Goal: Task Accomplishment & Management: Manage account settings

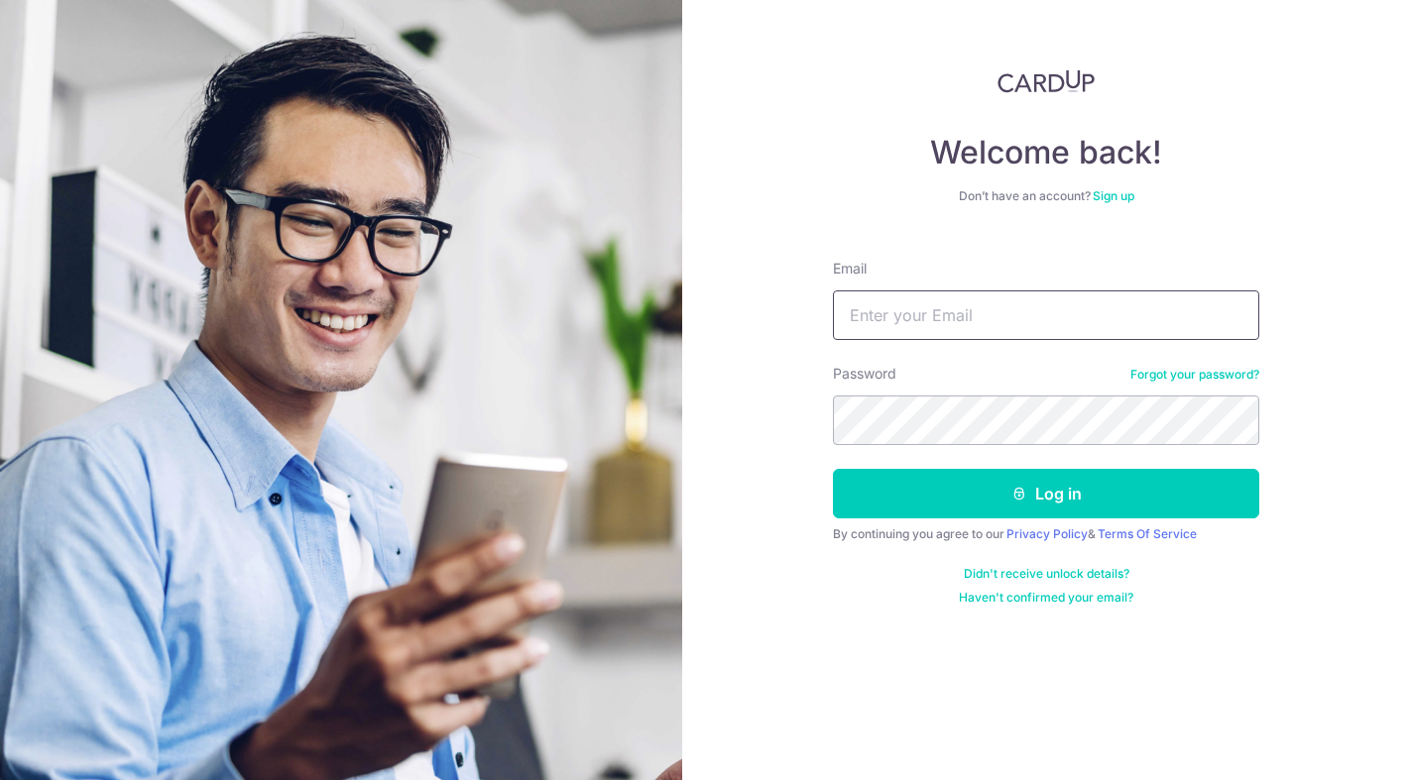
type input "[EMAIL_ADDRESS][DOMAIN_NAME]"
click at [1046, 494] on button "Log in" at bounding box center [1046, 494] width 426 height 50
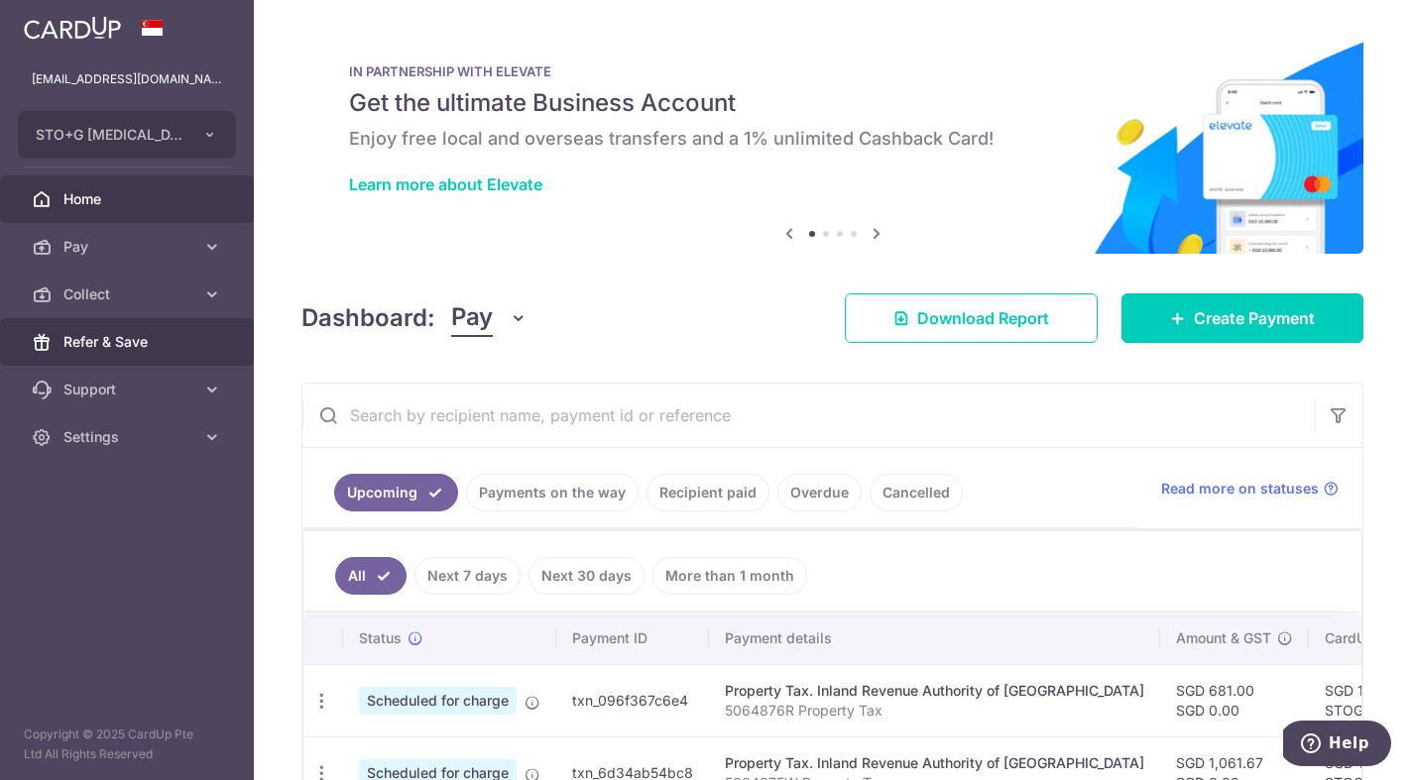
click at [134, 338] on span "Refer & Save" at bounding box center [128, 342] width 131 height 20
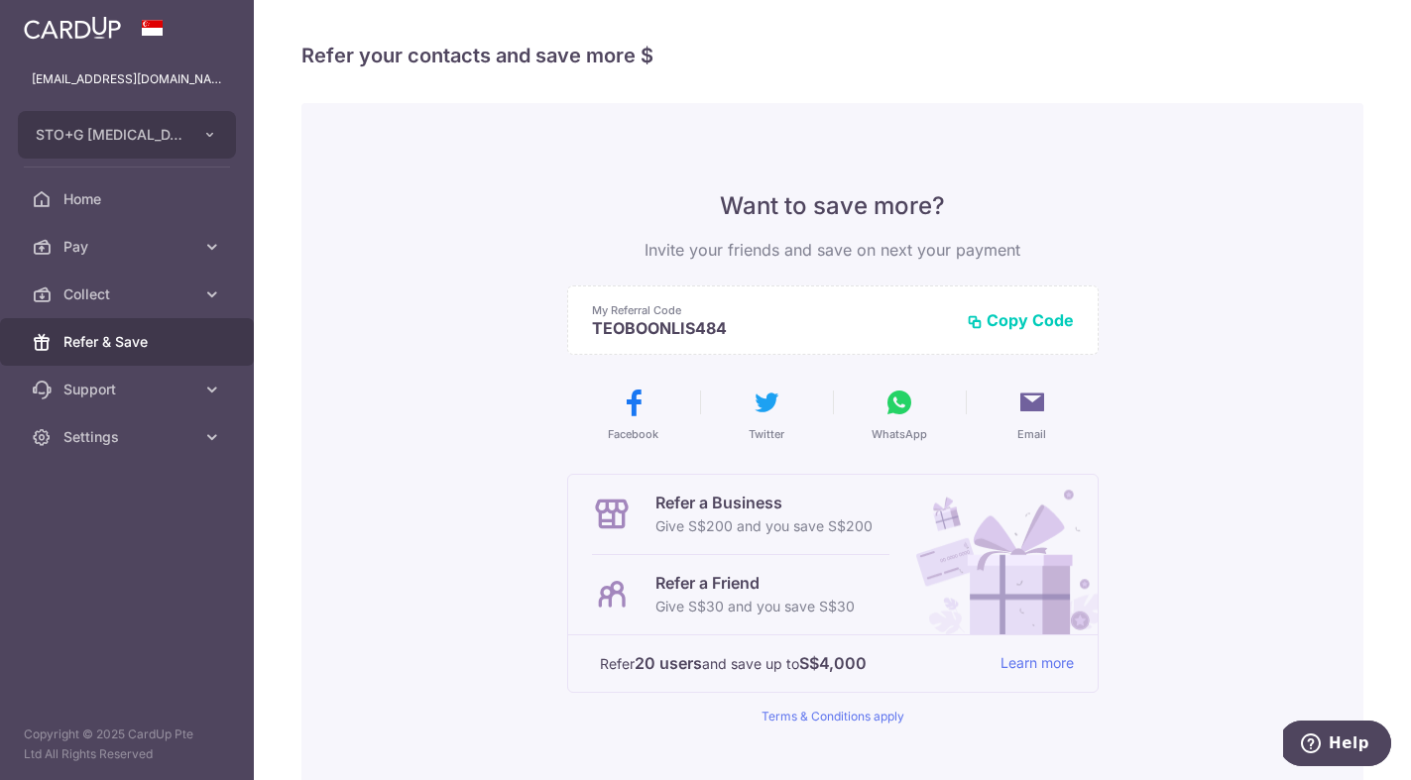
click at [894, 401] on icon at bounding box center [899, 403] width 32 height 32
click at [1030, 323] on button "Copy Code" at bounding box center [1020, 320] width 107 height 20
click at [1048, 319] on button "Copied" at bounding box center [1035, 320] width 75 height 20
click at [146, 438] on span "Settings" at bounding box center [128, 437] width 131 height 20
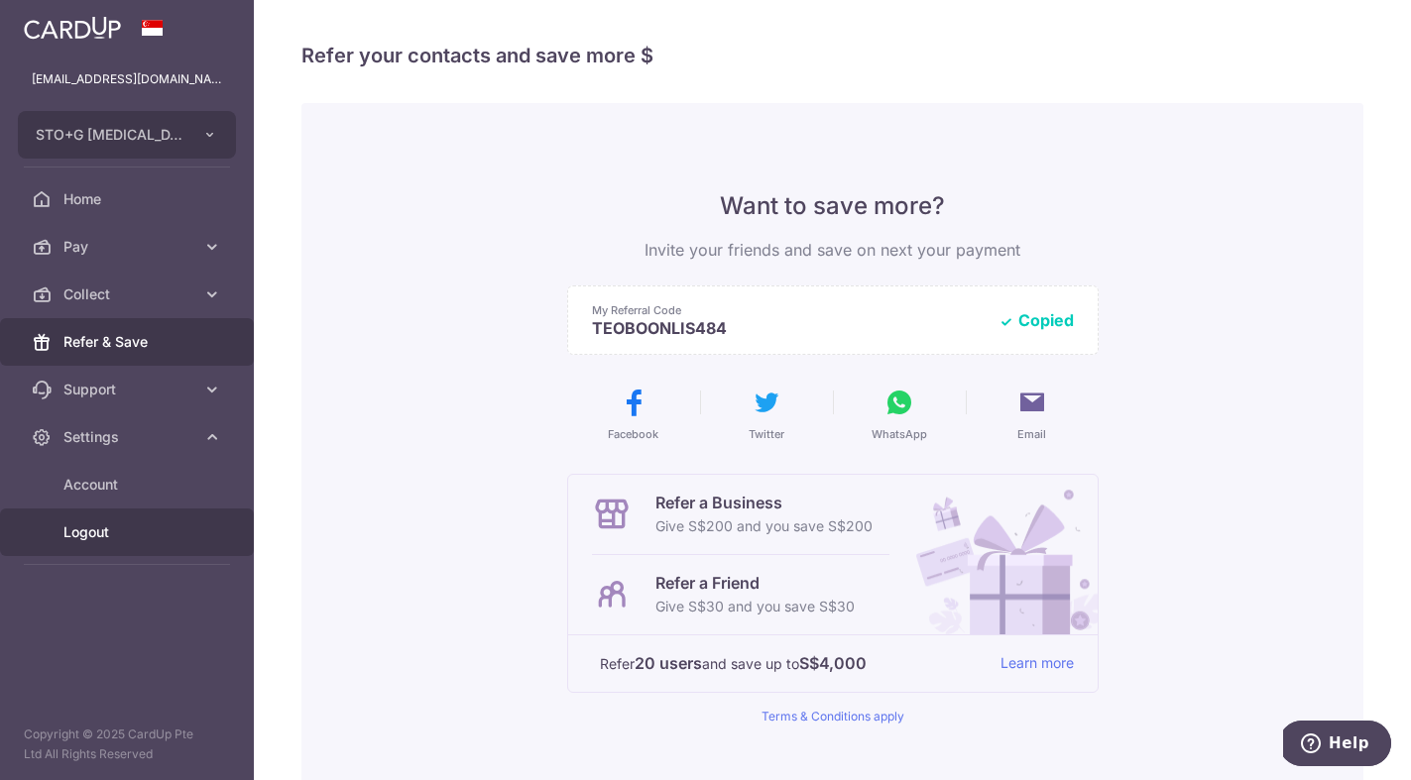
click at [105, 537] on span "Logout" at bounding box center [128, 533] width 131 height 20
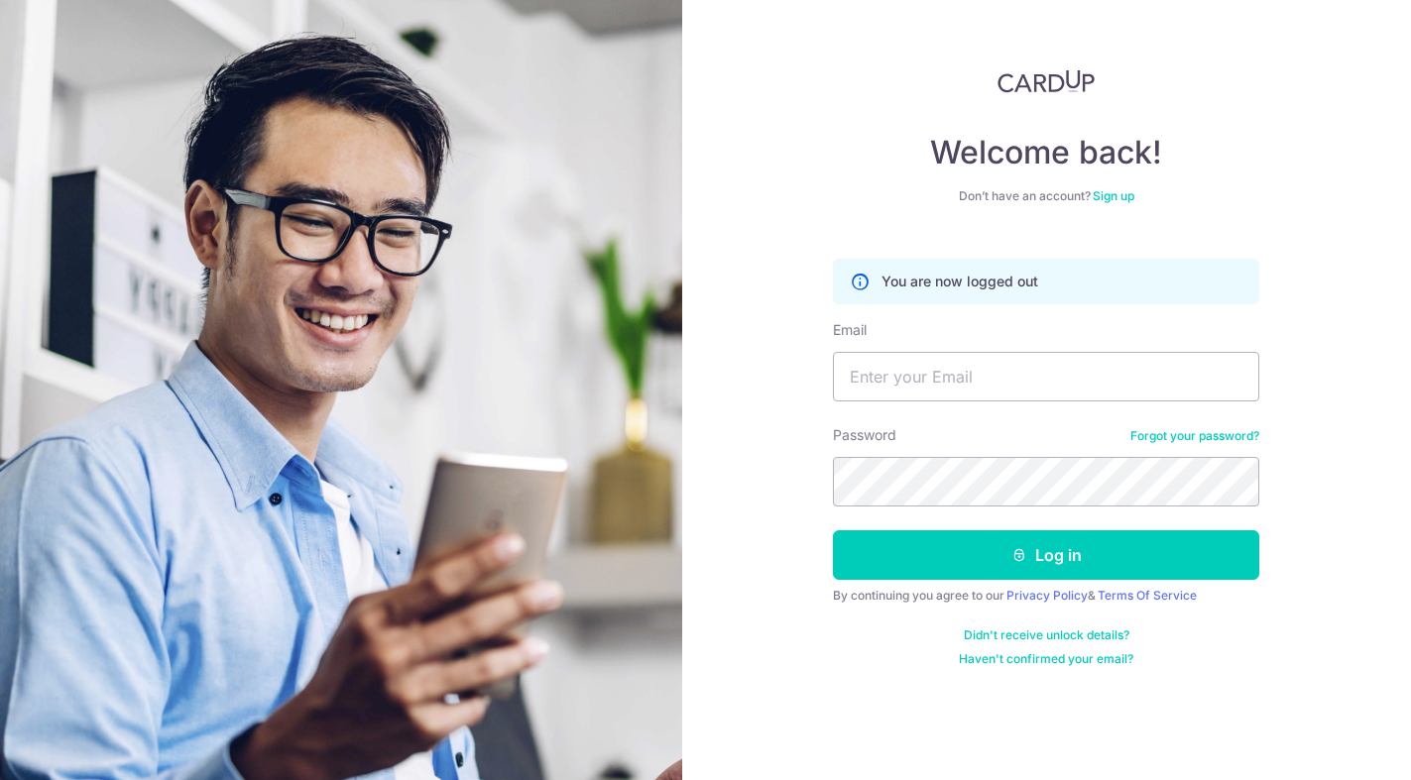
click at [1382, 499] on div "Welcome back! Don’t have an account? Sign up You are now logged out Email Passw…" at bounding box center [1047, 390] width 730 height 780
click at [1130, 384] on input "Email" at bounding box center [1046, 377] width 426 height 50
type input "drsteventeo@stogpractice.com"
click at [1046, 555] on button "Log in" at bounding box center [1046, 555] width 426 height 50
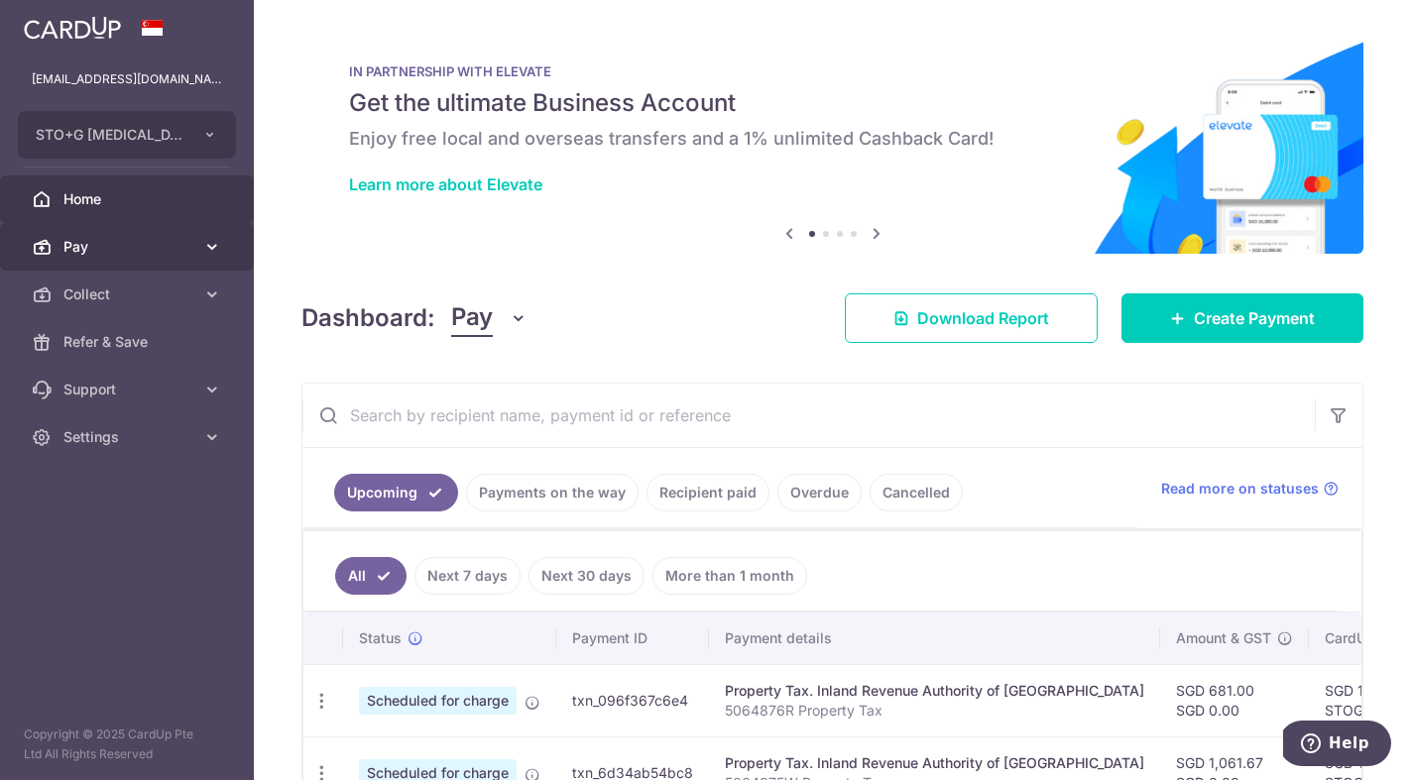
click at [166, 237] on span "Pay" at bounding box center [128, 247] width 131 height 20
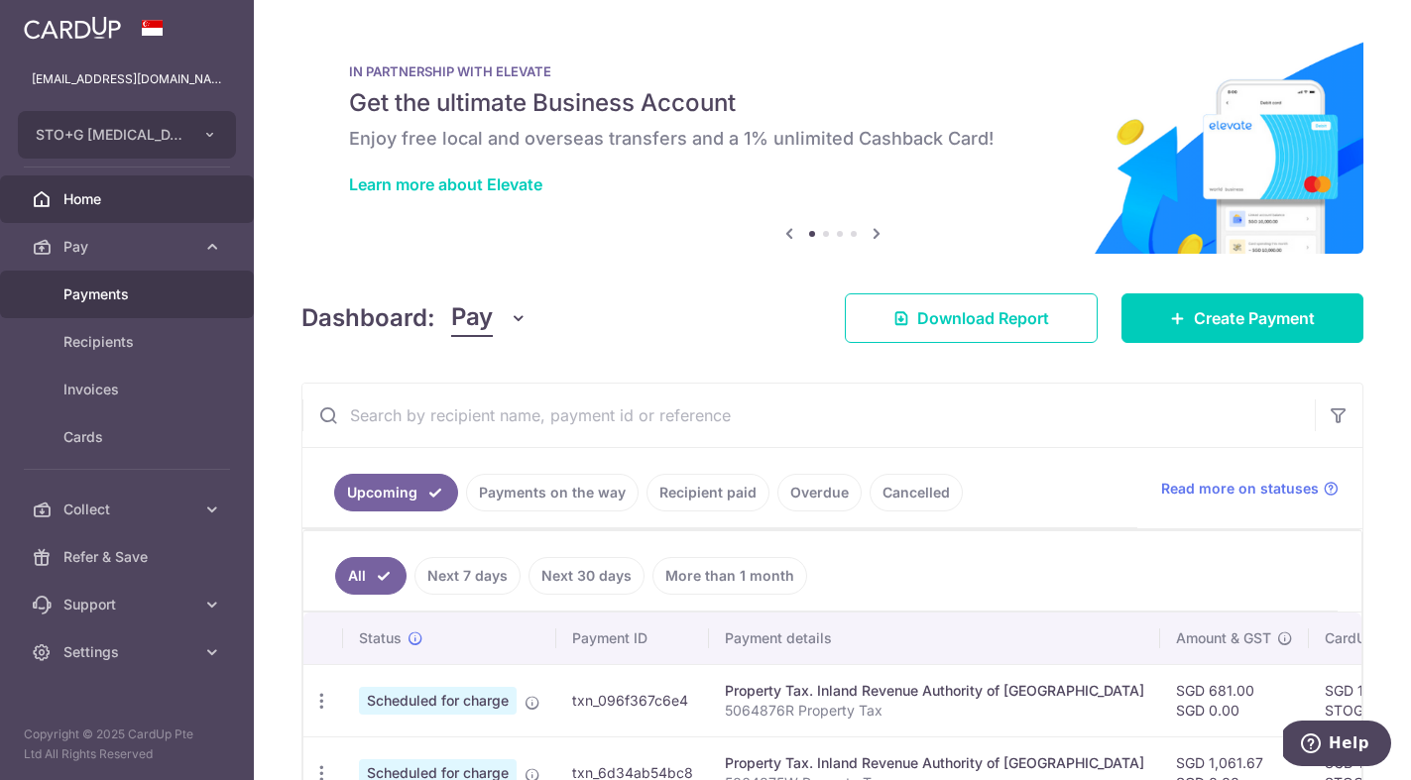
click at [129, 296] on span "Payments" at bounding box center [128, 295] width 131 height 20
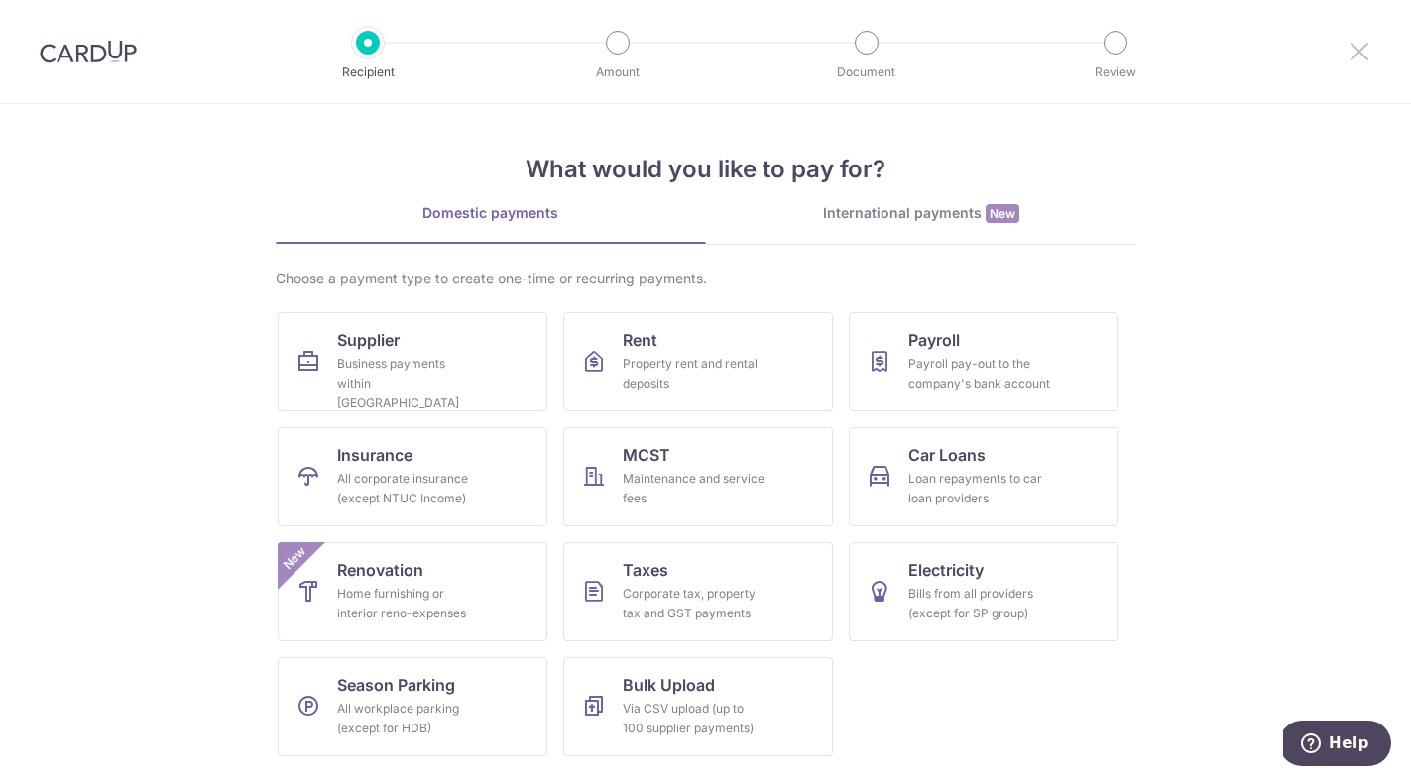
click at [1357, 47] on icon at bounding box center [1359, 51] width 24 height 25
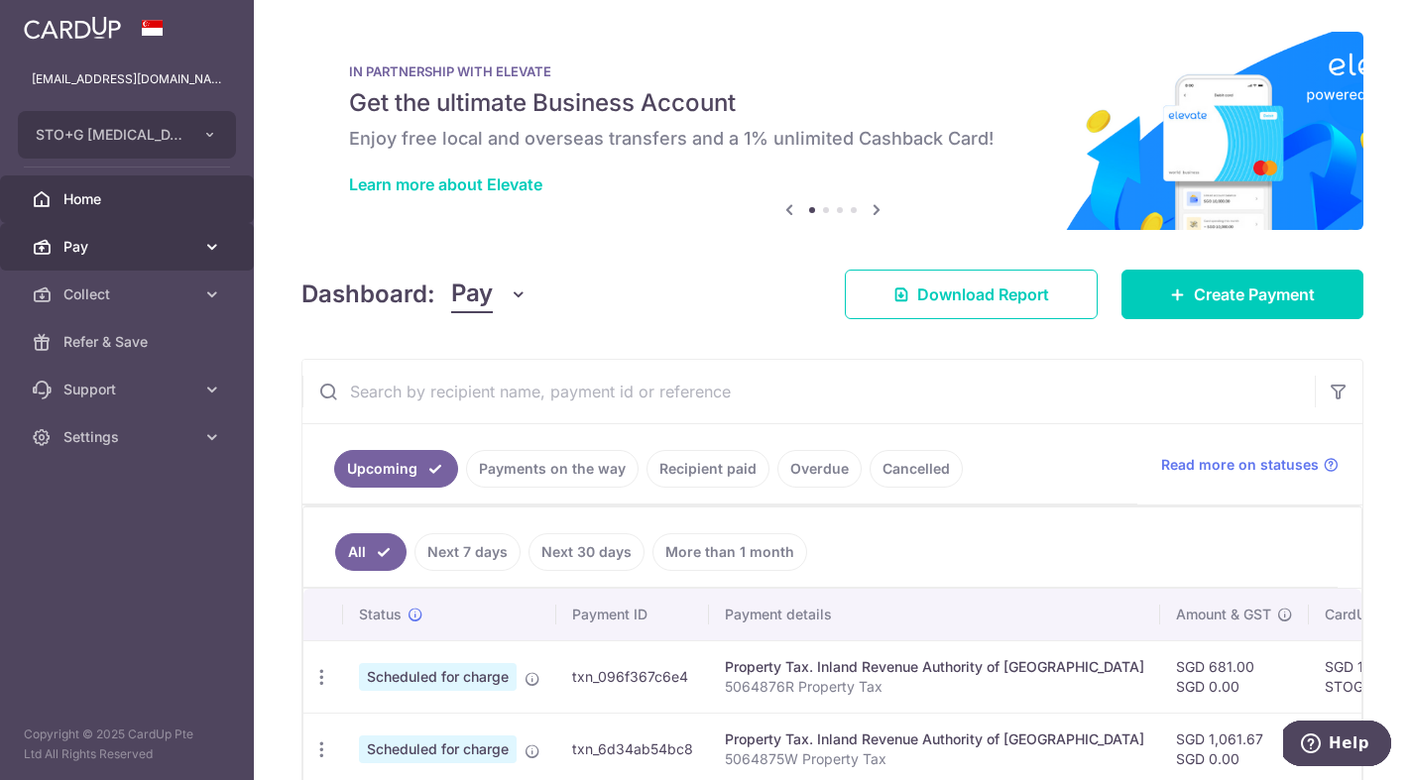
click at [178, 255] on span "Pay" at bounding box center [128, 247] width 131 height 20
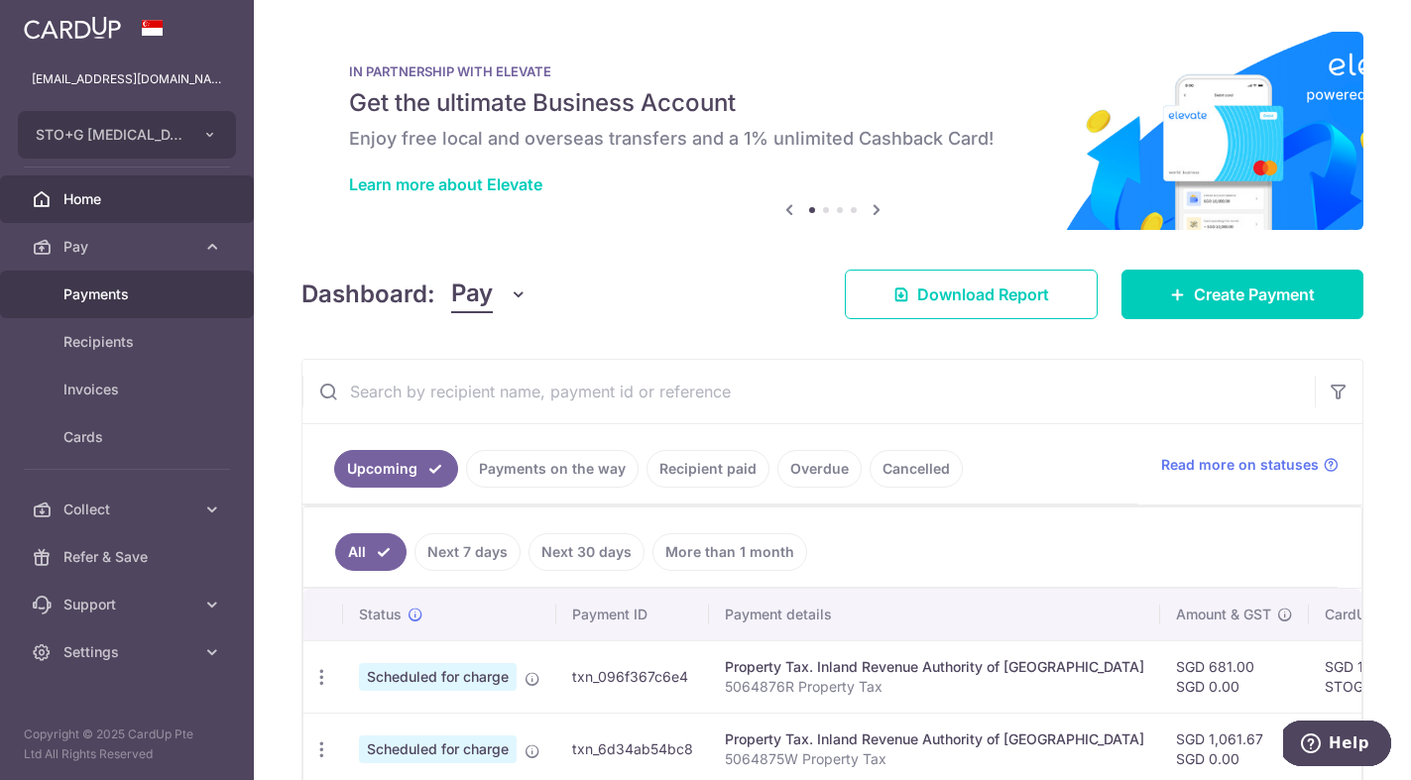
click at [143, 295] on span "Payments" at bounding box center [128, 295] width 131 height 20
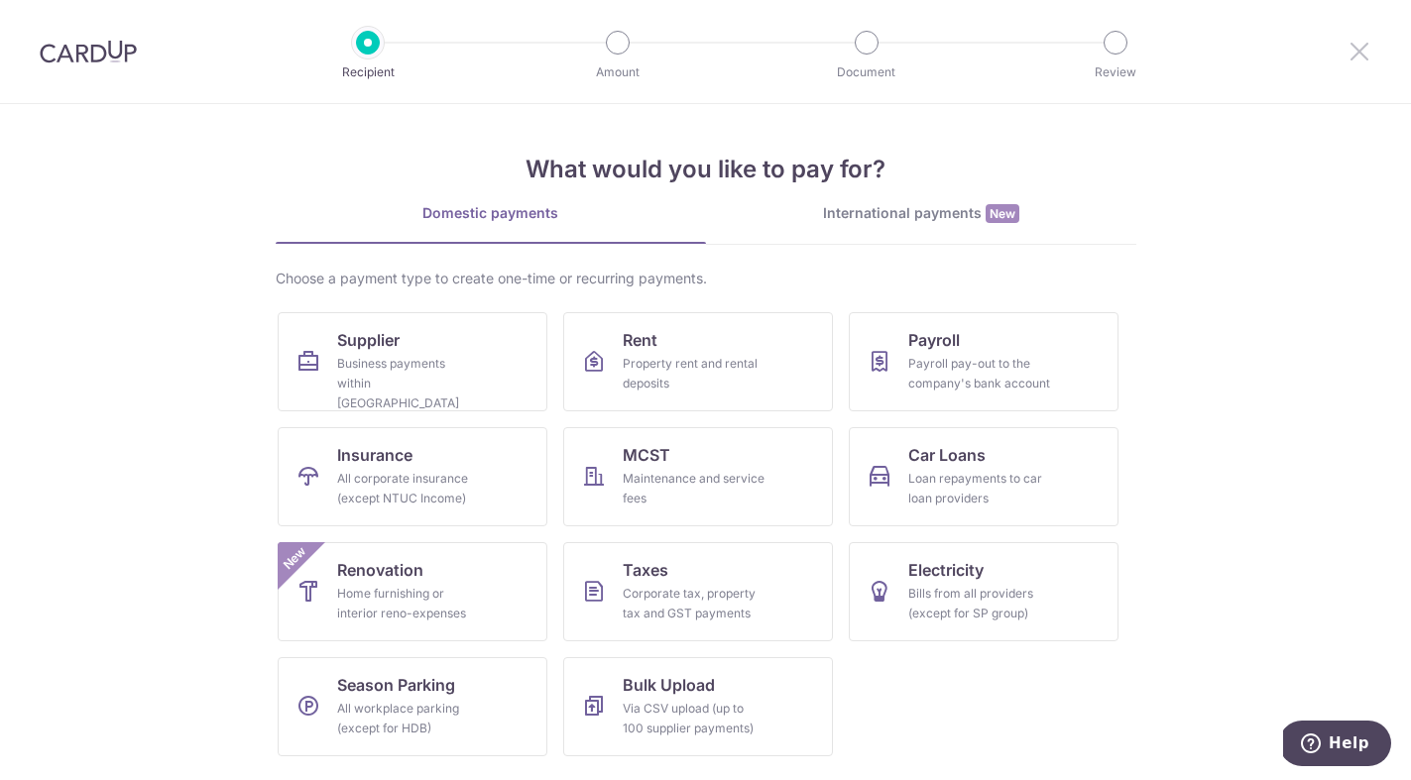
click at [1362, 45] on icon at bounding box center [1359, 51] width 24 height 25
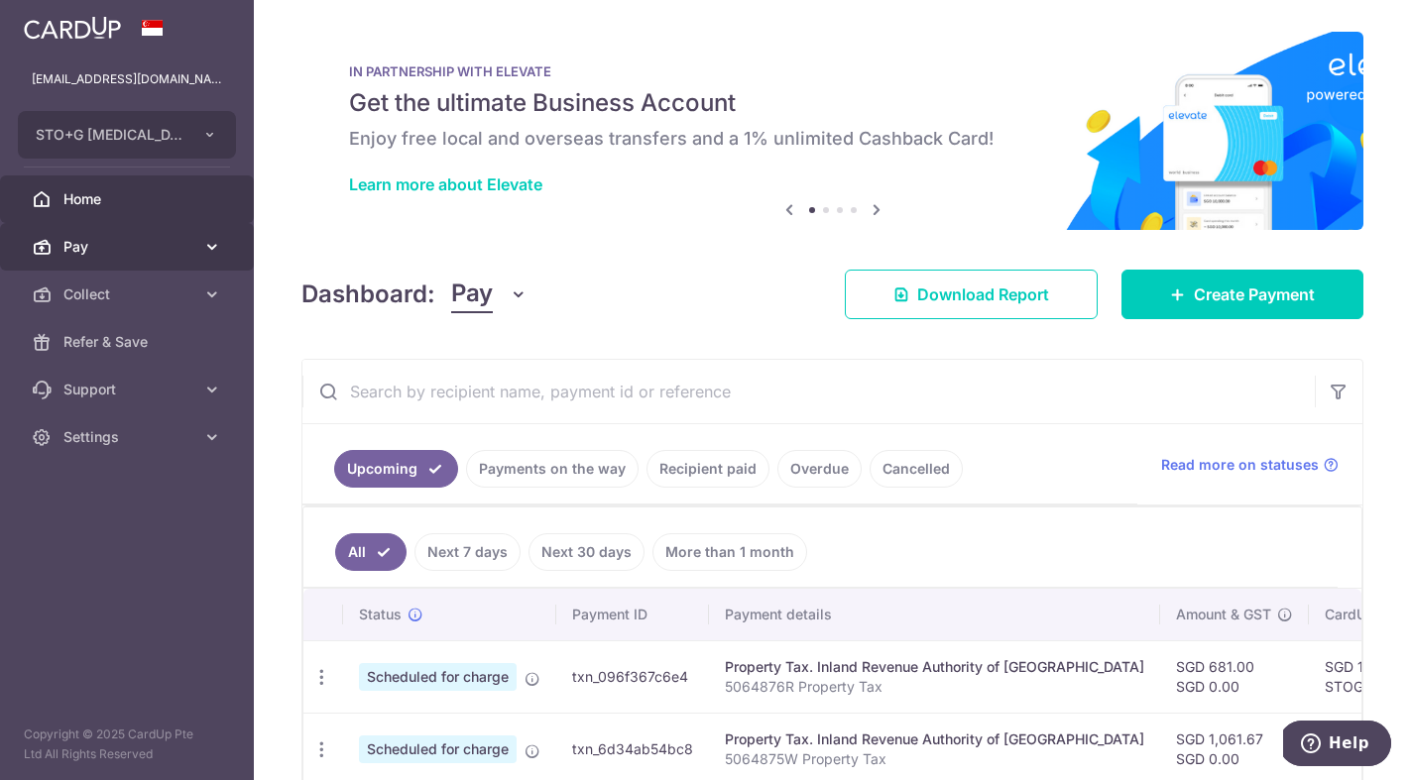
click at [215, 248] on icon at bounding box center [212, 247] width 20 height 20
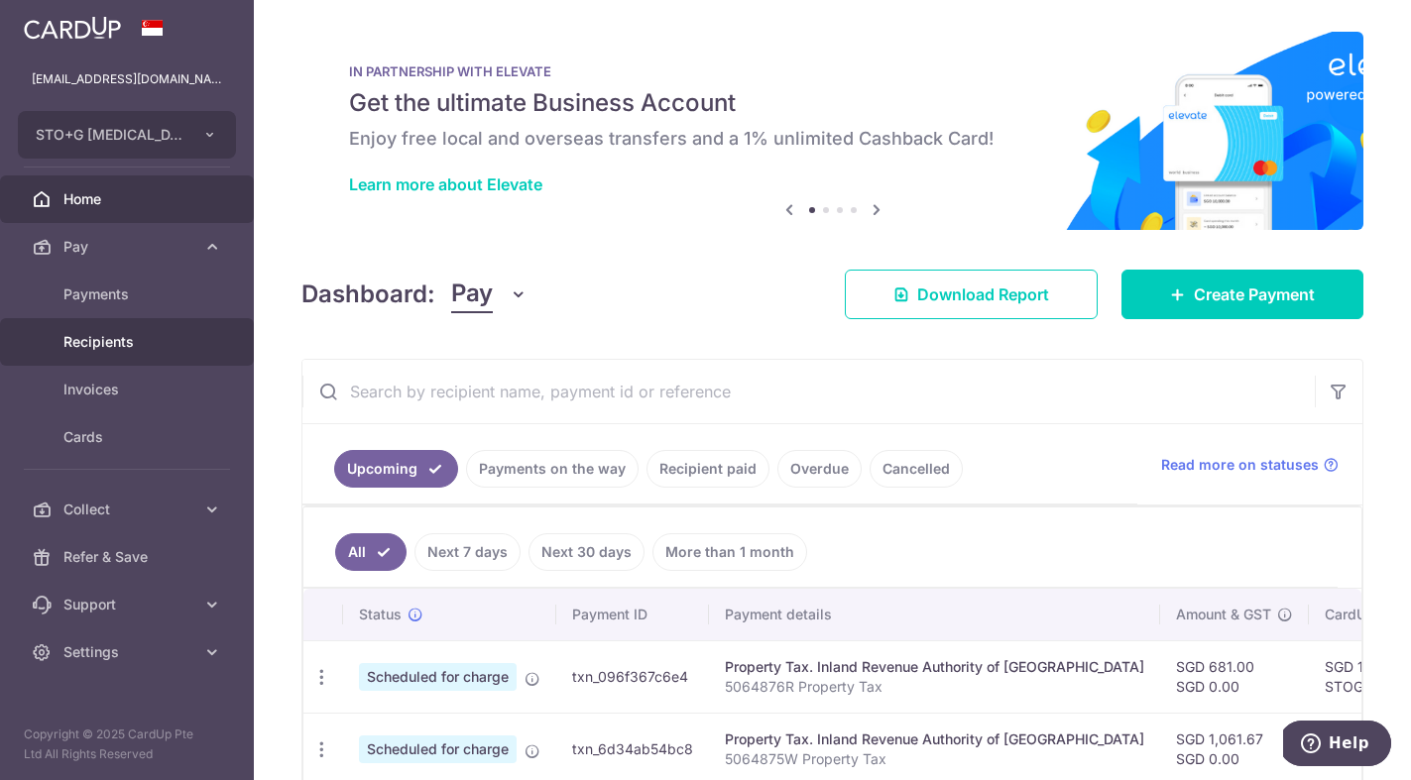
click at [120, 338] on span "Recipients" at bounding box center [128, 342] width 131 height 20
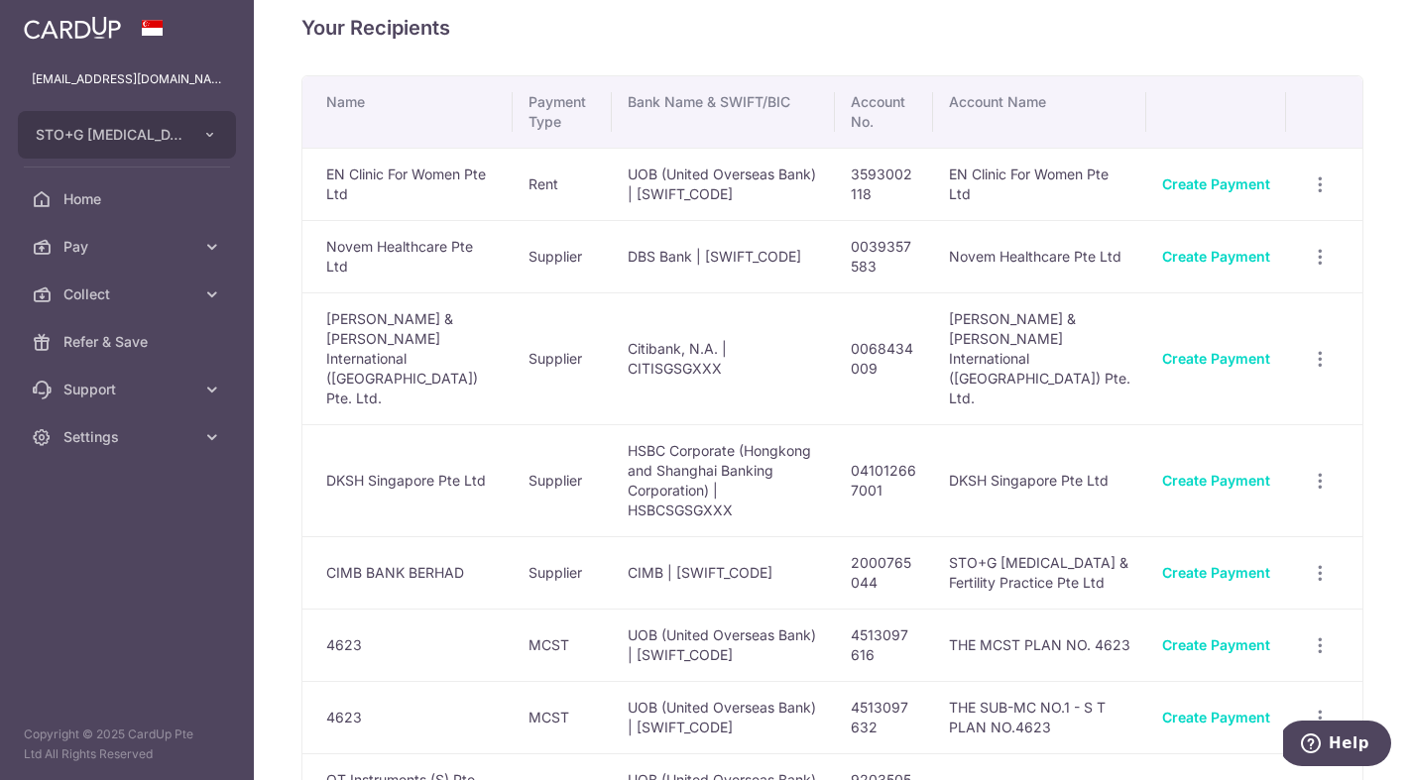
scroll to position [7, 0]
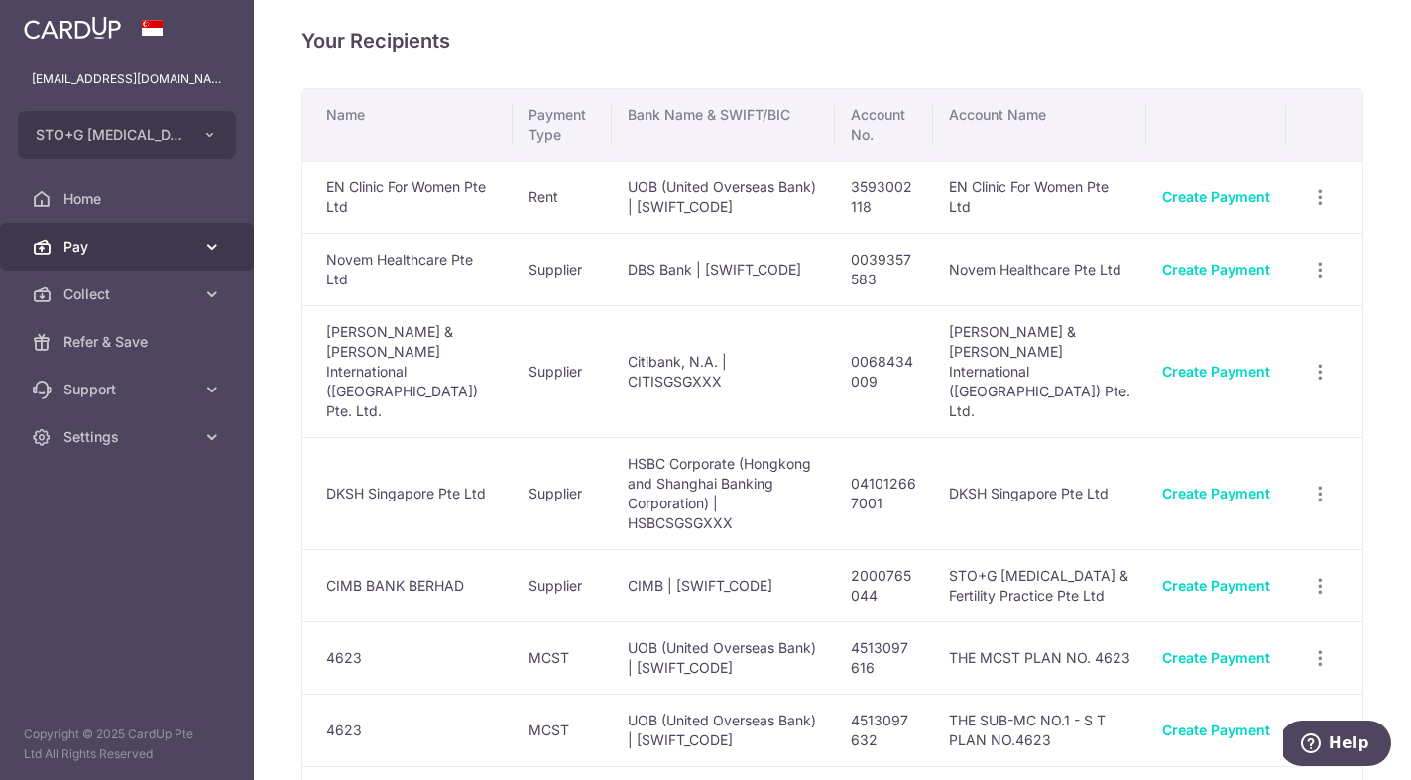
click at [210, 248] on icon at bounding box center [212, 247] width 20 height 20
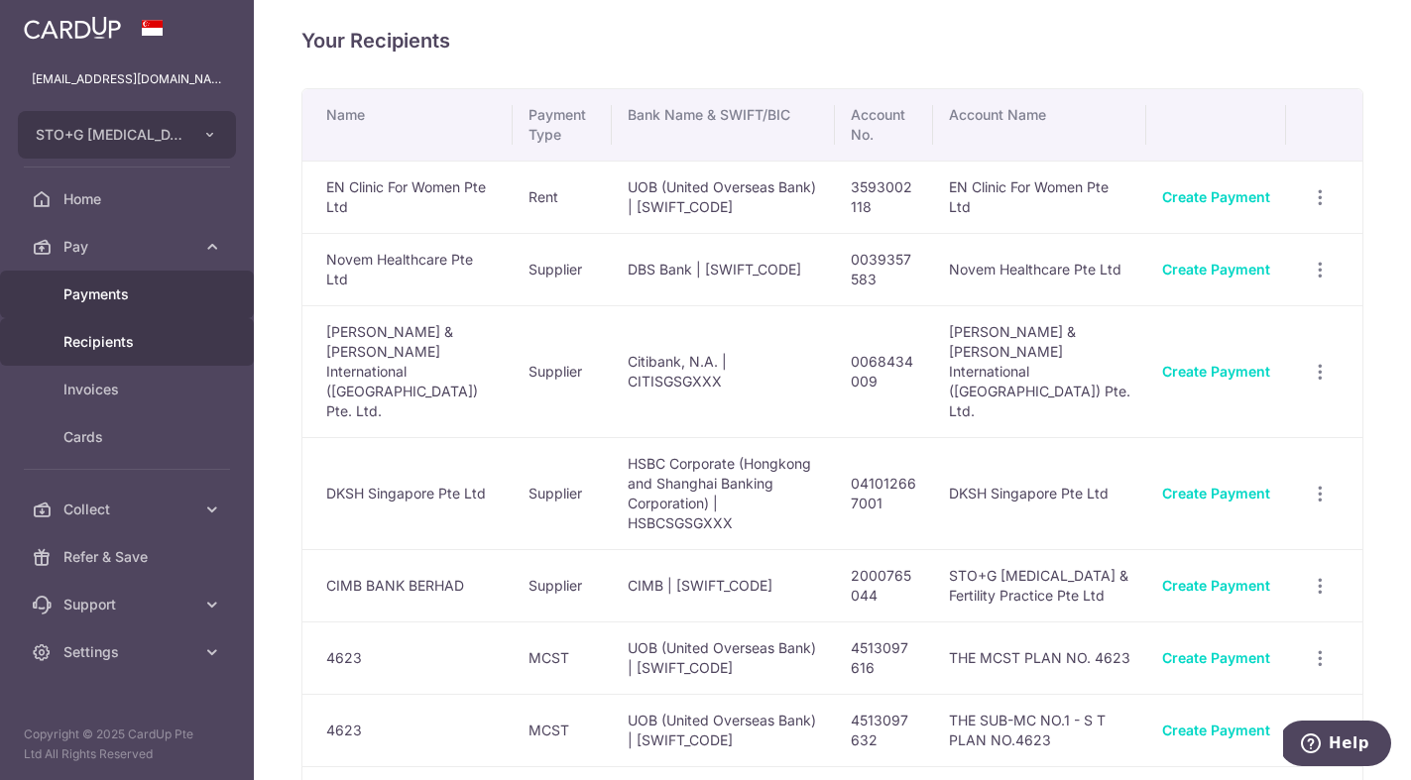
click at [133, 291] on span "Payments" at bounding box center [128, 295] width 131 height 20
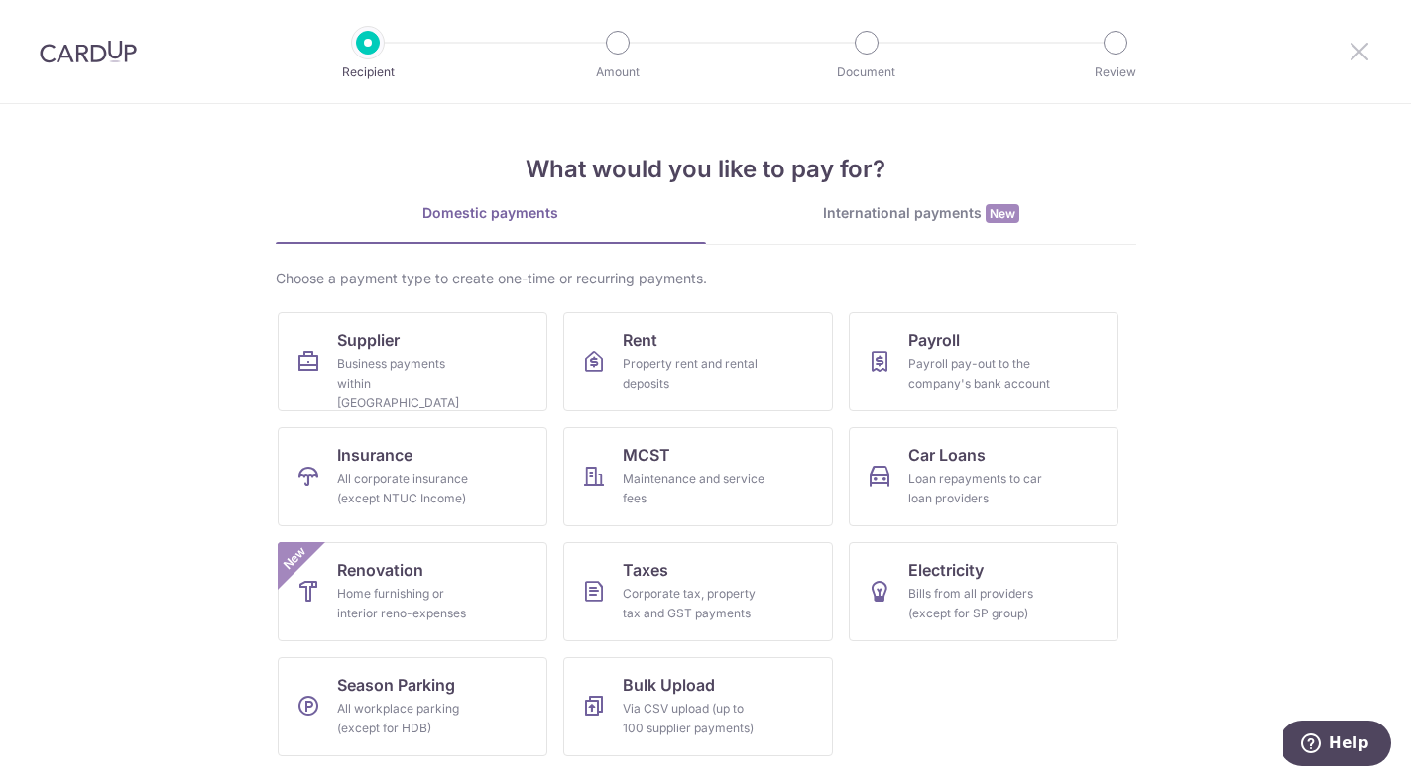
click at [1361, 54] on icon at bounding box center [1359, 51] width 24 height 25
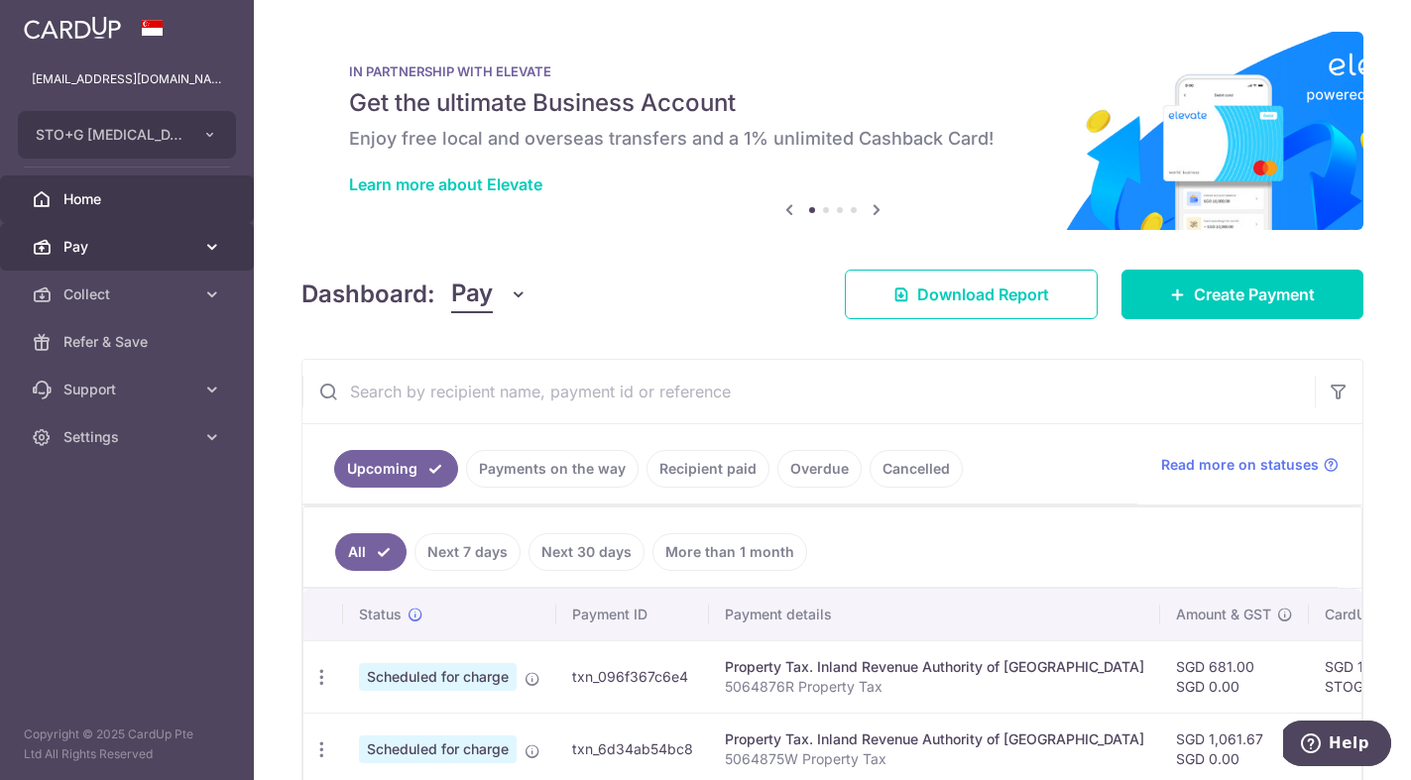
click at [181, 239] on span "Pay" at bounding box center [128, 247] width 131 height 20
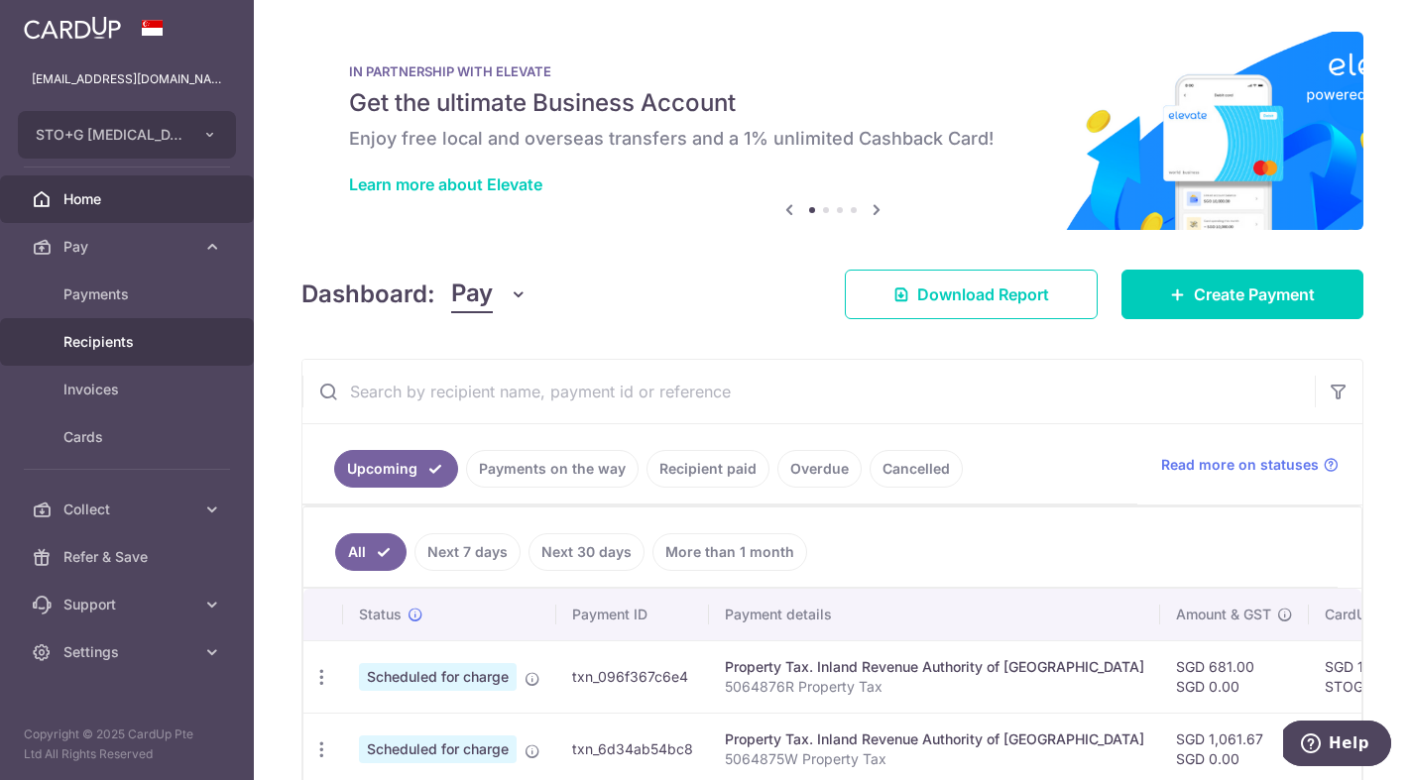
click at [132, 342] on span "Recipients" at bounding box center [128, 342] width 131 height 20
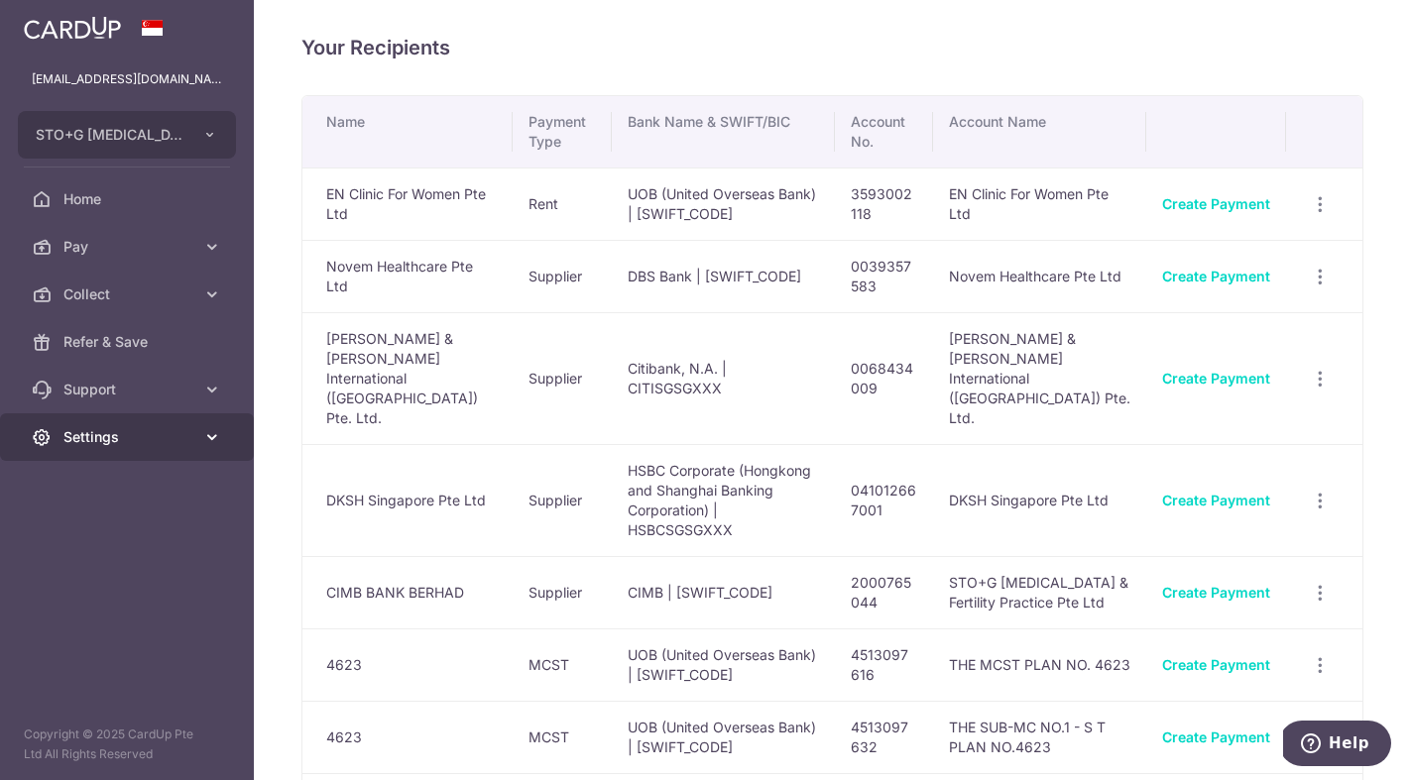
click at [159, 420] on link "Settings" at bounding box center [127, 437] width 254 height 48
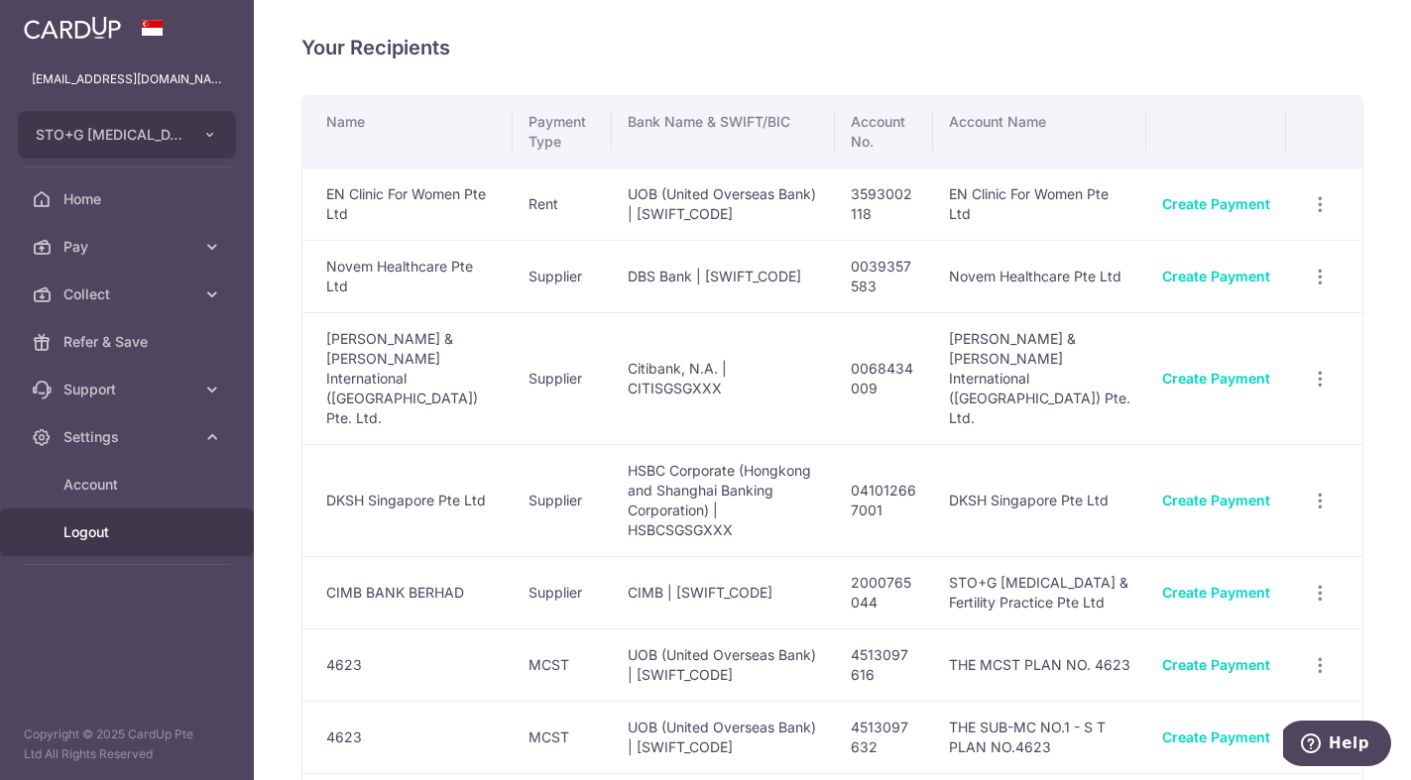
click at [112, 537] on span "Logout" at bounding box center [128, 533] width 131 height 20
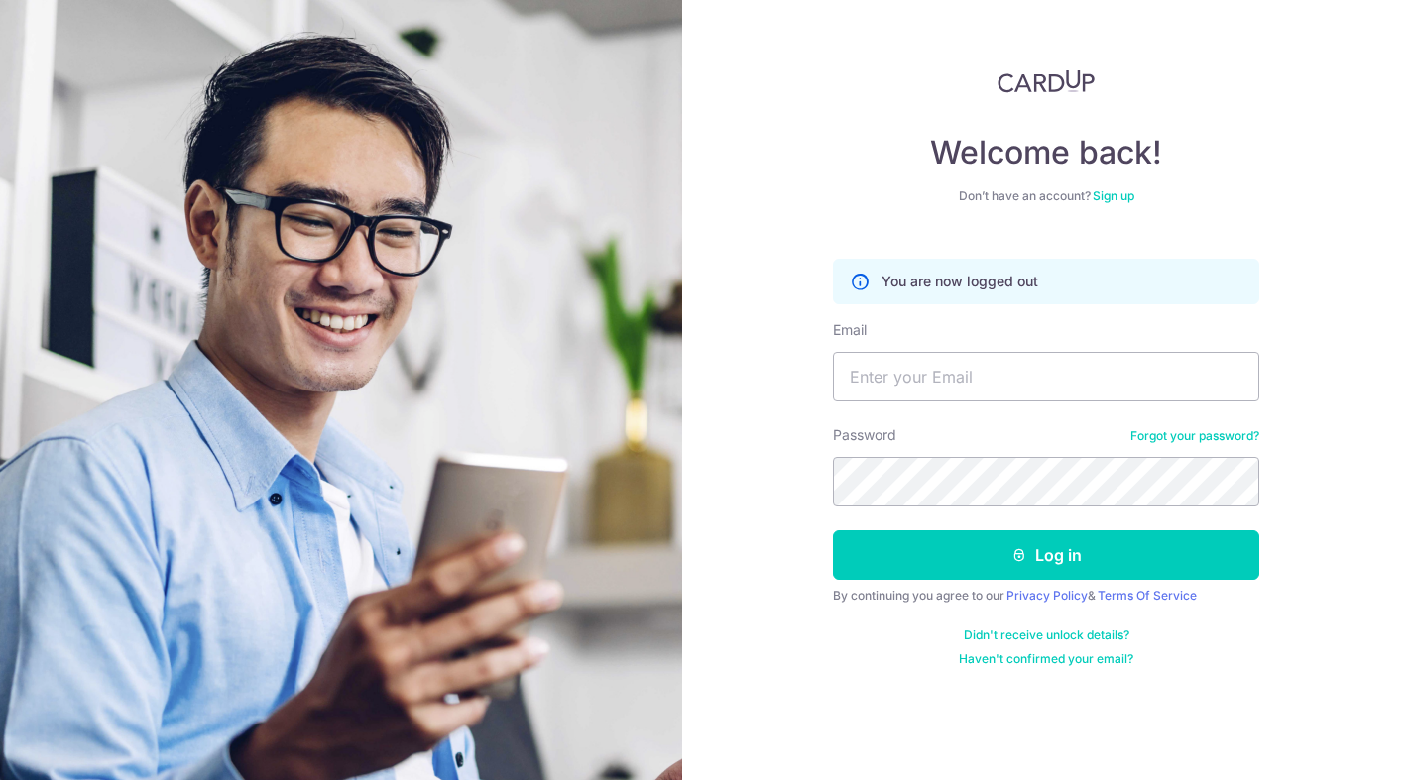
click at [1291, 411] on div "Welcome back! Don’t have an account? Sign up You are now logged out Email Passw…" at bounding box center [1047, 390] width 730 height 780
